Goal: Check status

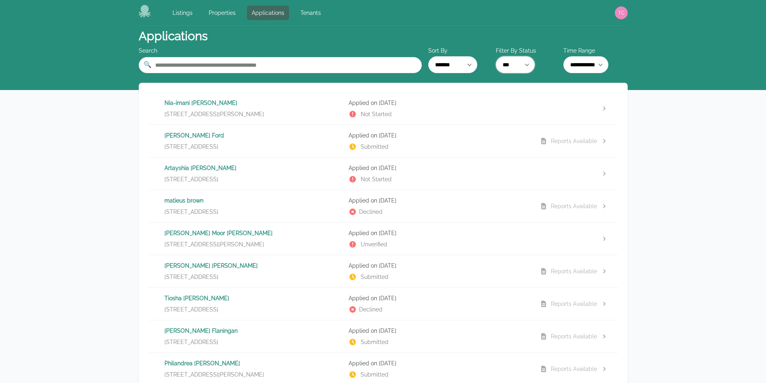
click at [512, 65] on select "*** ********* ******** ******* ********" at bounding box center [515, 64] width 39 height 17
select select "*********"
click at [496, 56] on select "*** ********* ******** ******* ********" at bounding box center [515, 64] width 39 height 17
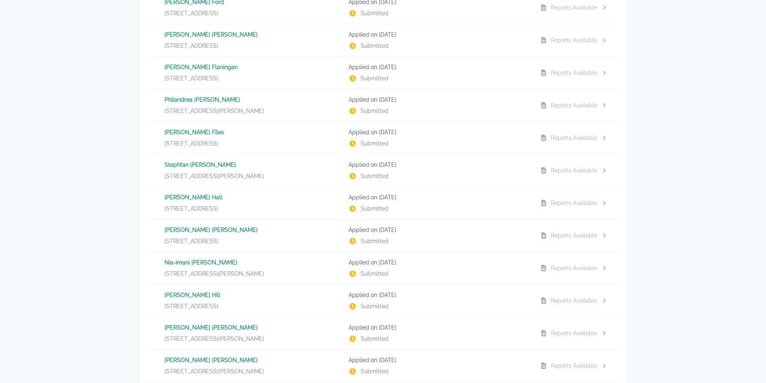
scroll to position [80, 0]
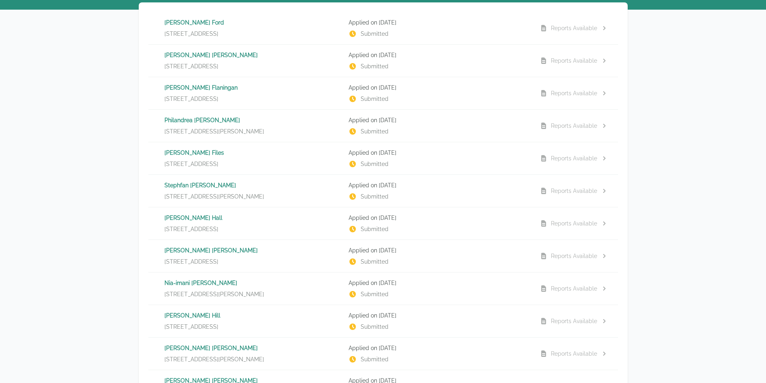
click at [181, 153] on p "[PERSON_NAME] Files" at bounding box center [254, 153] width 178 height 8
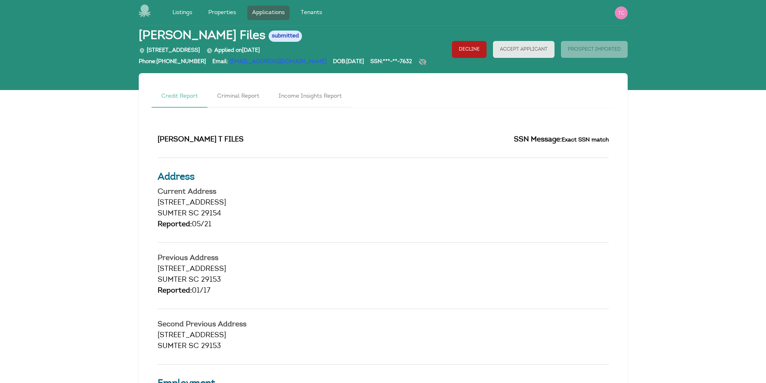
click at [383, 227] on div "Reported: 05/21" at bounding box center [383, 225] width 451 height 11
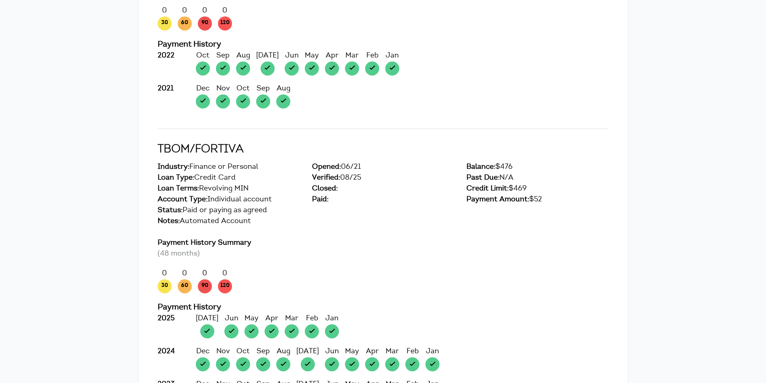
scroll to position [1207, 0]
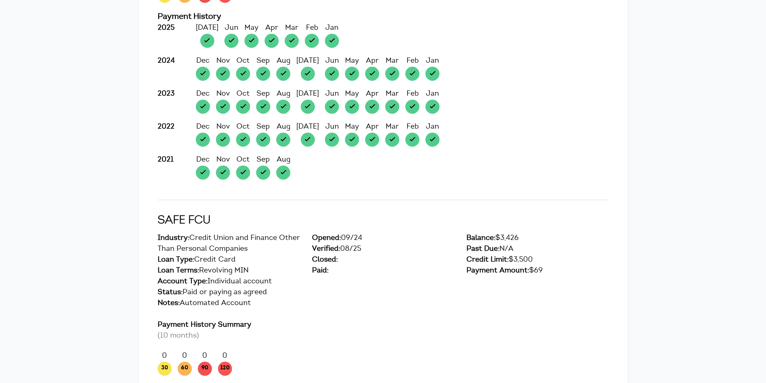
scroll to position [1489, 0]
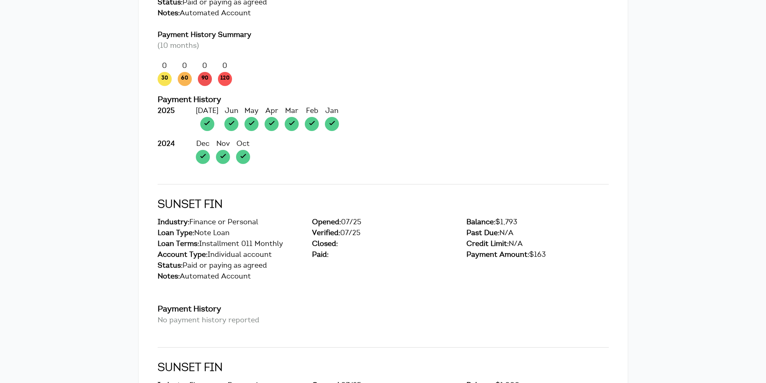
scroll to position [1770, 0]
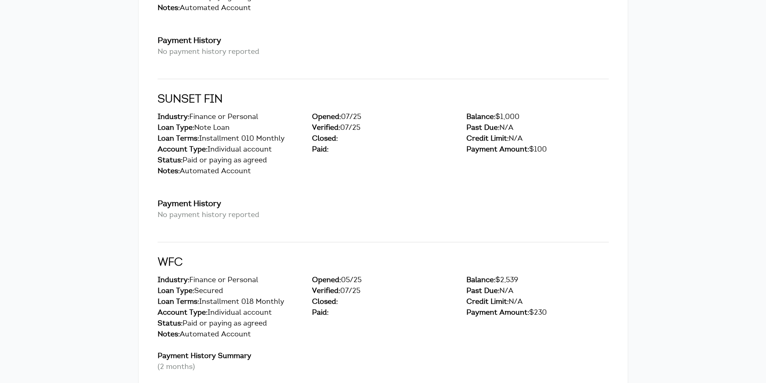
scroll to position [2052, 0]
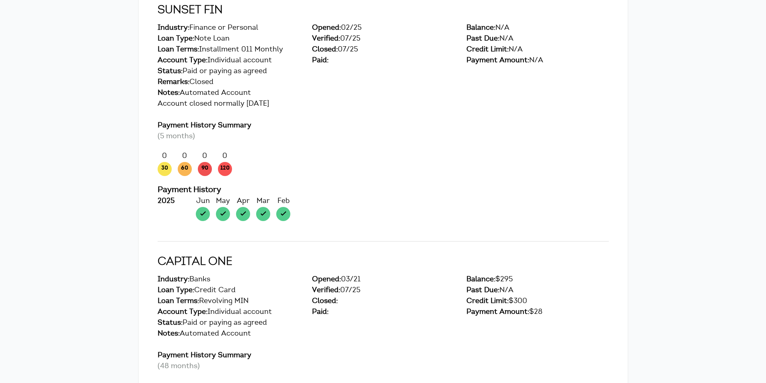
scroll to position [2535, 0]
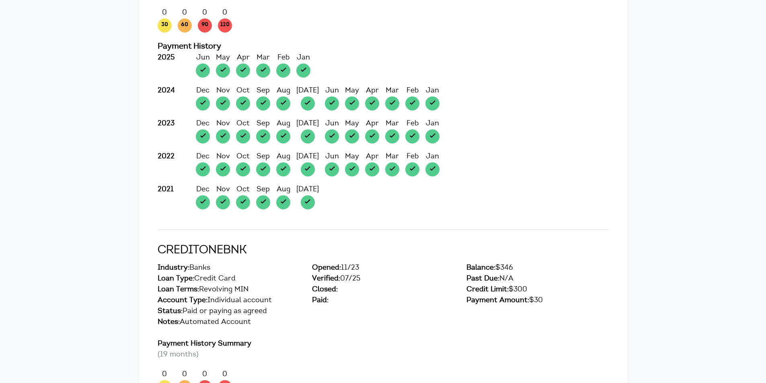
scroll to position [2897, 0]
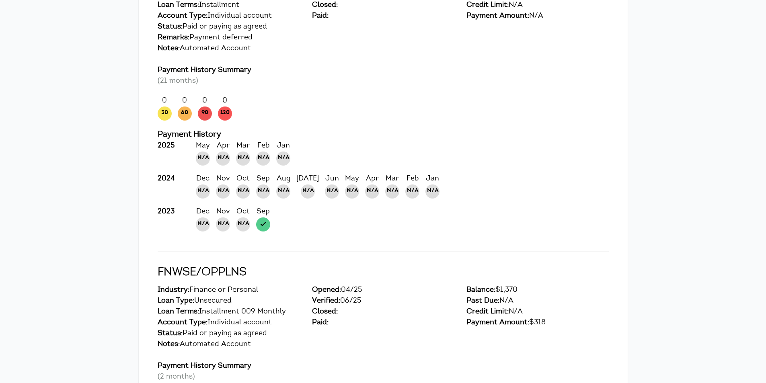
scroll to position [4466, 0]
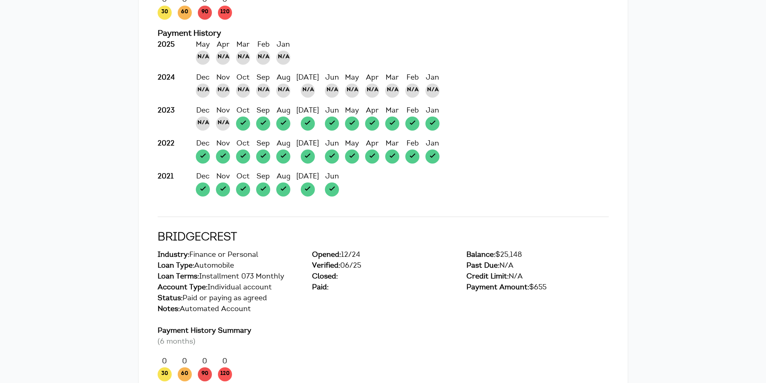
scroll to position [5472, 0]
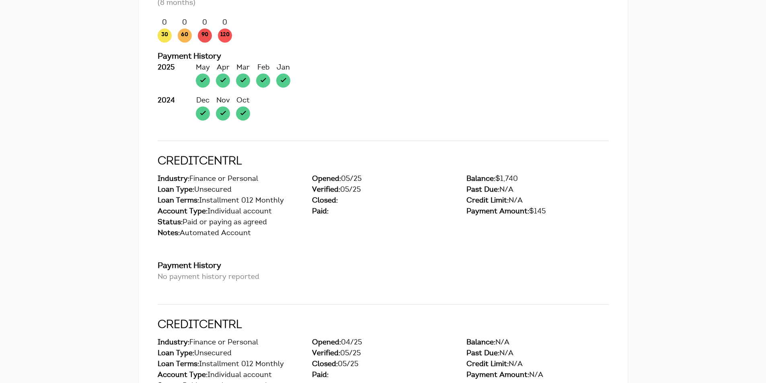
scroll to position [5955, 0]
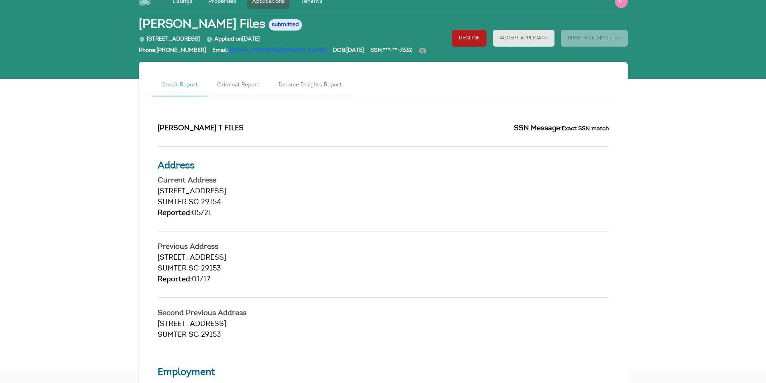
scroll to position [0, 0]
